Goal: Use online tool/utility: Utilize a website feature to perform a specific function

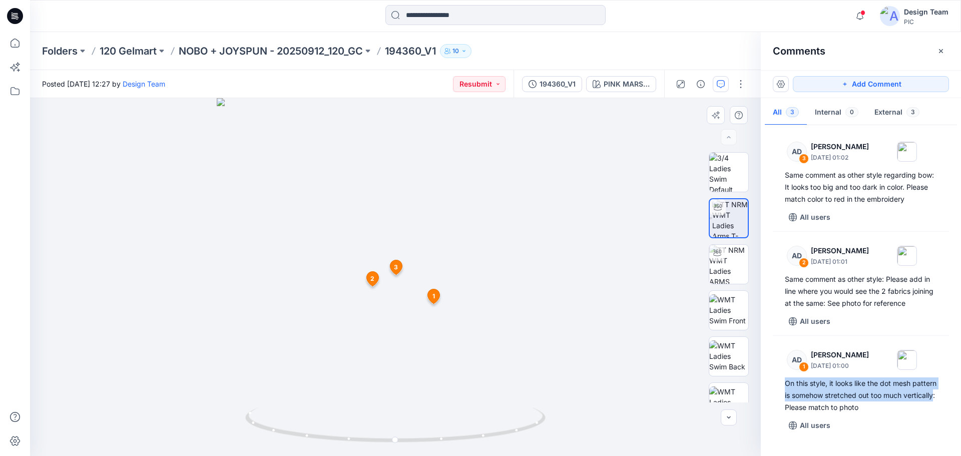
click at [575, 309] on div at bounding box center [395, 277] width 731 height 358
click at [433, 297] on span "1" at bounding box center [434, 296] width 3 height 9
click at [439, 299] on icon at bounding box center [434, 296] width 12 height 15
click at [438, 300] on icon at bounding box center [434, 296] width 12 height 15
click at [431, 292] on icon at bounding box center [434, 296] width 12 height 15
